Goal: Information Seeking & Learning: Understand process/instructions

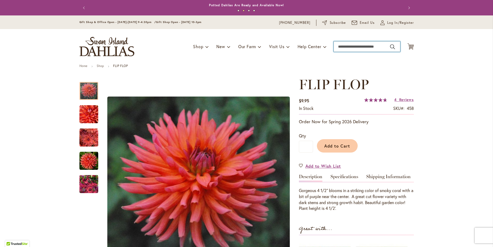
click at [340, 48] on input "Search" at bounding box center [367, 46] width 67 height 10
type input "*"
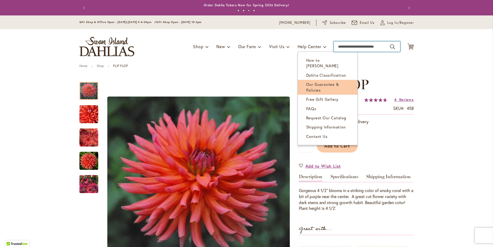
click at [310, 82] on span "Our Guarantee & Policies" at bounding box center [322, 87] width 33 height 11
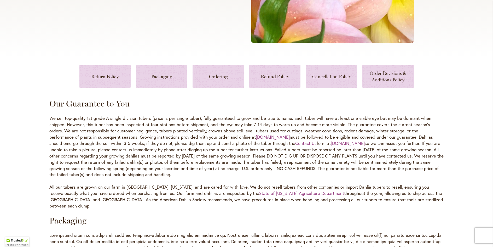
scroll to position [209, 0]
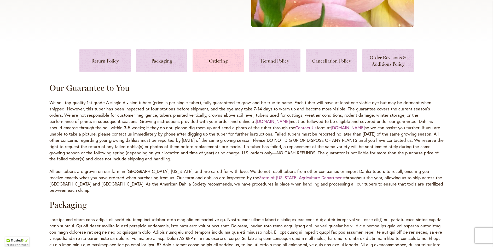
type input "******"
click at [223, 61] on link at bounding box center [219, 60] width 52 height 23
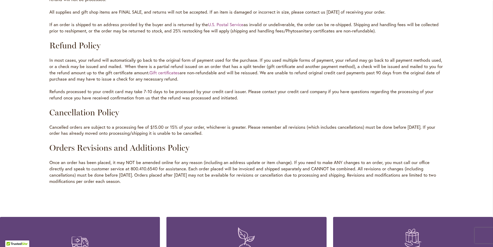
scroll to position [602, 0]
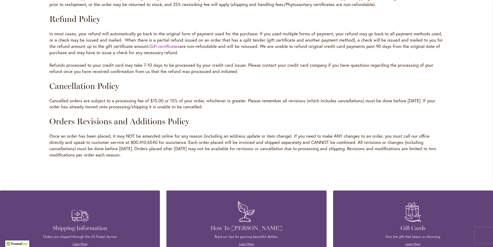
drag, startPoint x: 372, startPoint y: 142, endPoint x: 446, endPoint y: 152, distance: 74.9
copy p "Revisions and modifications are limited to two modifications per order each sea…"
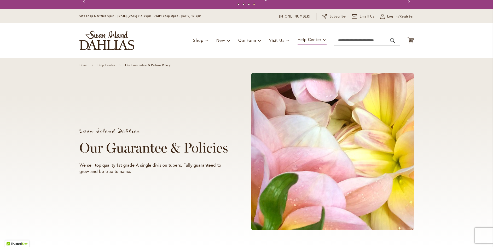
scroll to position [0, 0]
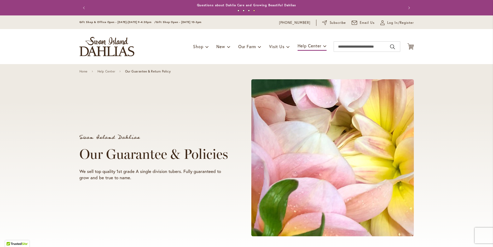
click at [96, 40] on img "store logo" at bounding box center [106, 46] width 55 height 19
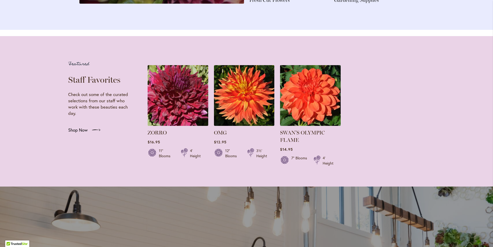
scroll to position [967, 0]
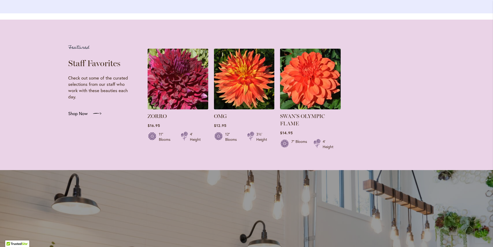
type input "******"
click at [78, 117] on span "Shop Now" at bounding box center [78, 113] width 20 height 6
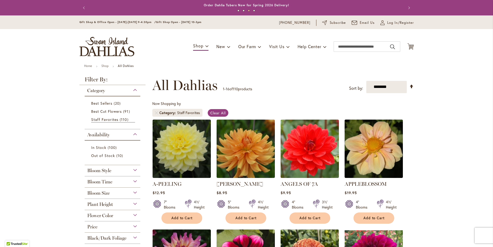
type input "******"
click at [112, 43] on img "store logo" at bounding box center [106, 46] width 55 height 19
